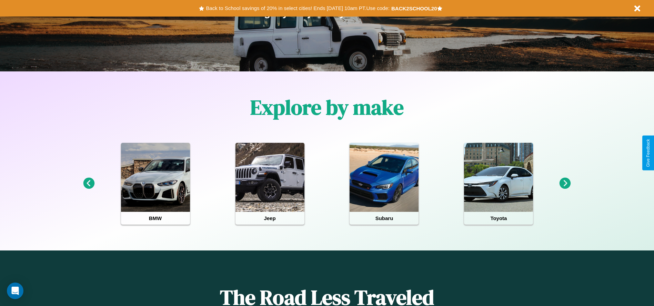
scroll to position [143, 0]
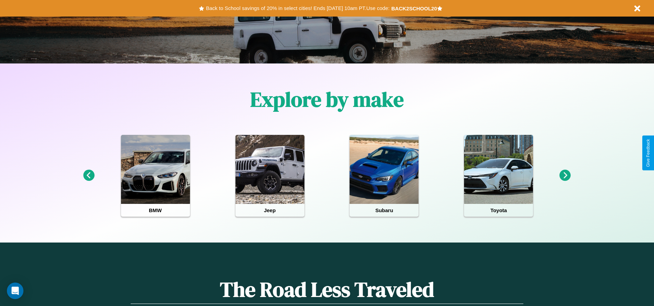
click at [565, 175] on icon at bounding box center [565, 175] width 11 height 11
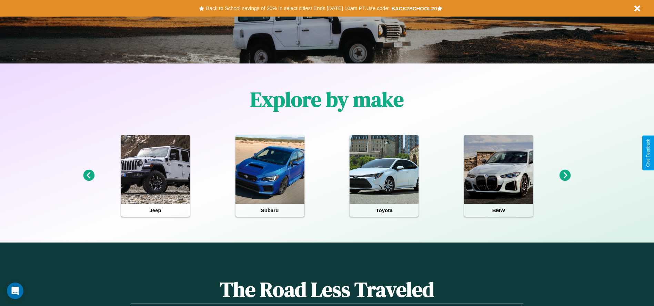
click at [565, 175] on icon at bounding box center [565, 175] width 11 height 11
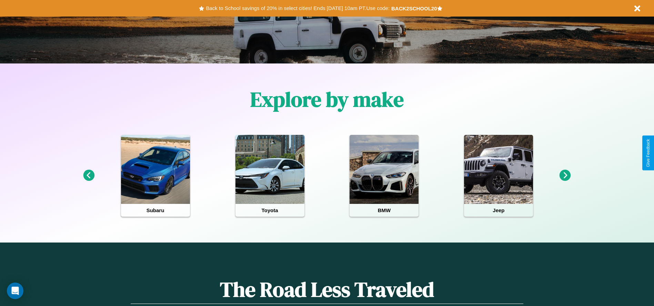
click at [565, 175] on icon at bounding box center [565, 175] width 11 height 11
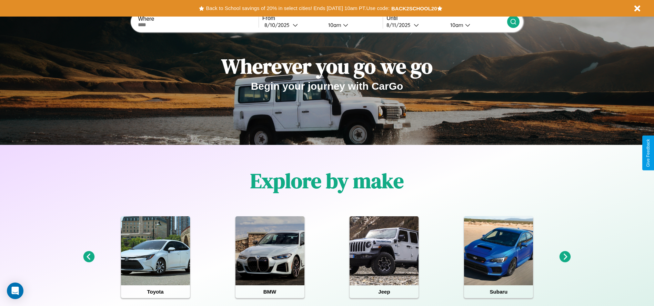
scroll to position [0, 0]
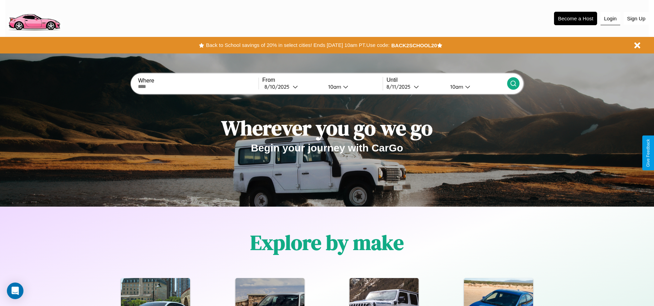
click at [610, 18] on button "Login" at bounding box center [611, 18] width 20 height 13
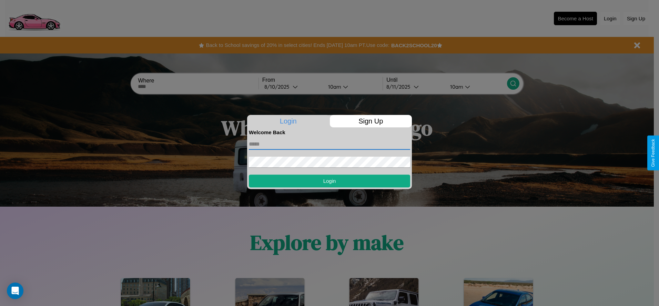
click at [330, 144] on input "text" at bounding box center [329, 144] width 161 height 11
type input "**********"
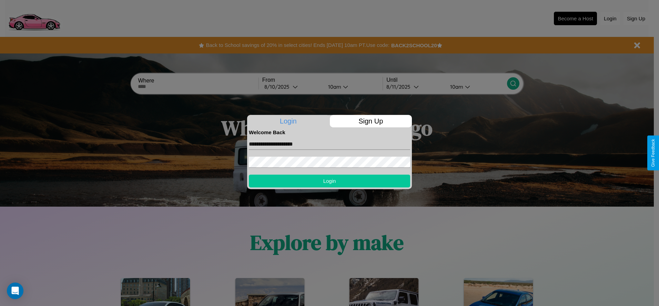
click at [330, 181] on button "Login" at bounding box center [329, 180] width 161 height 13
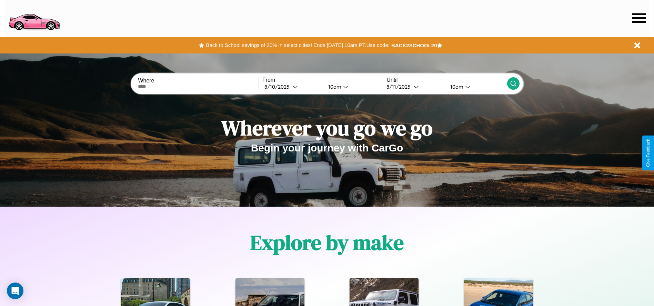
click at [639, 18] on icon at bounding box center [638, 18] width 13 height 10
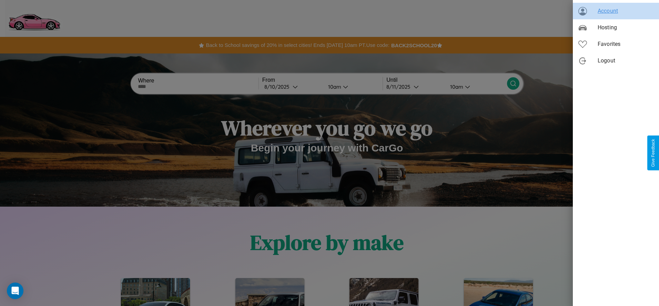
click at [616, 11] on span "Account" at bounding box center [626, 11] width 56 height 8
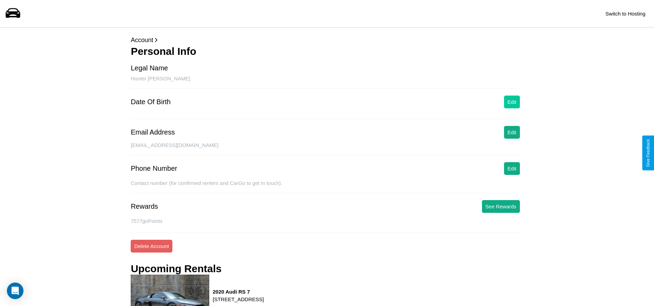
click at [512, 102] on button "Edit" at bounding box center [512, 102] width 16 height 13
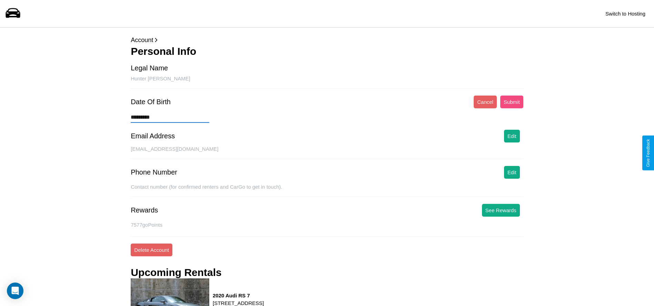
type input "*********"
click at [512, 102] on button "Submit" at bounding box center [511, 102] width 23 height 13
